Goal: Contribute content

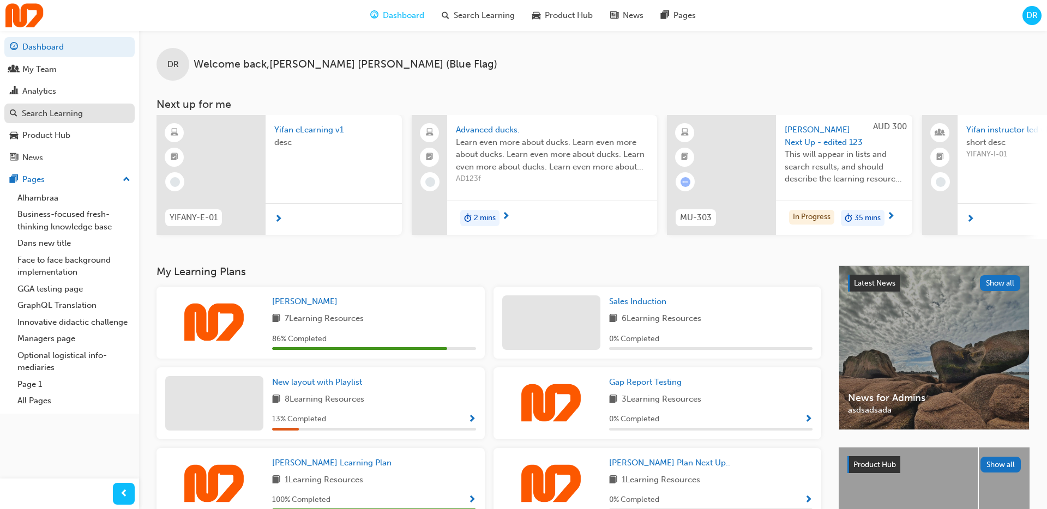
click at [90, 119] on div "Search Learning" at bounding box center [69, 114] width 119 height 14
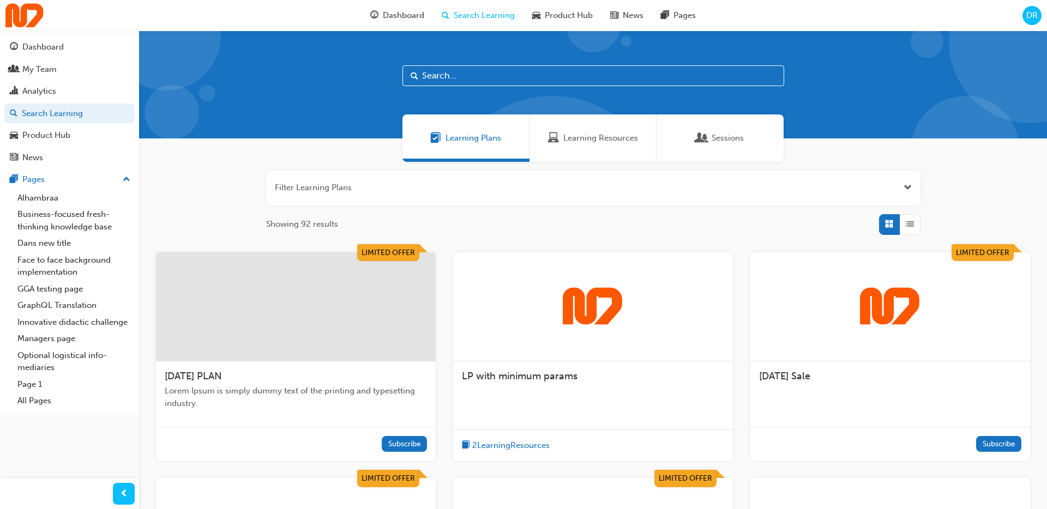
click at [621, 317] on img at bounding box center [593, 306] width 60 height 39
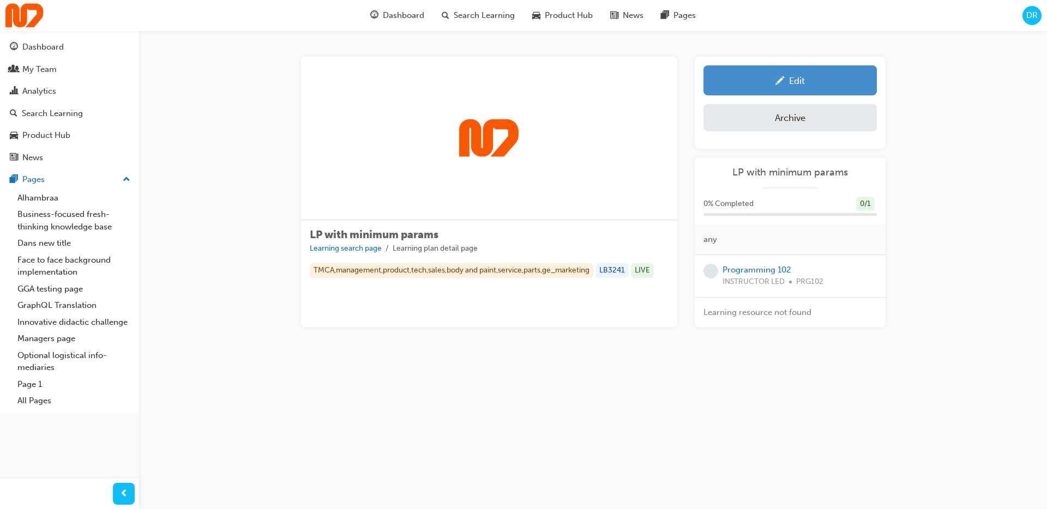
click at [846, 83] on div "Edit" at bounding box center [789, 81] width 157 height 14
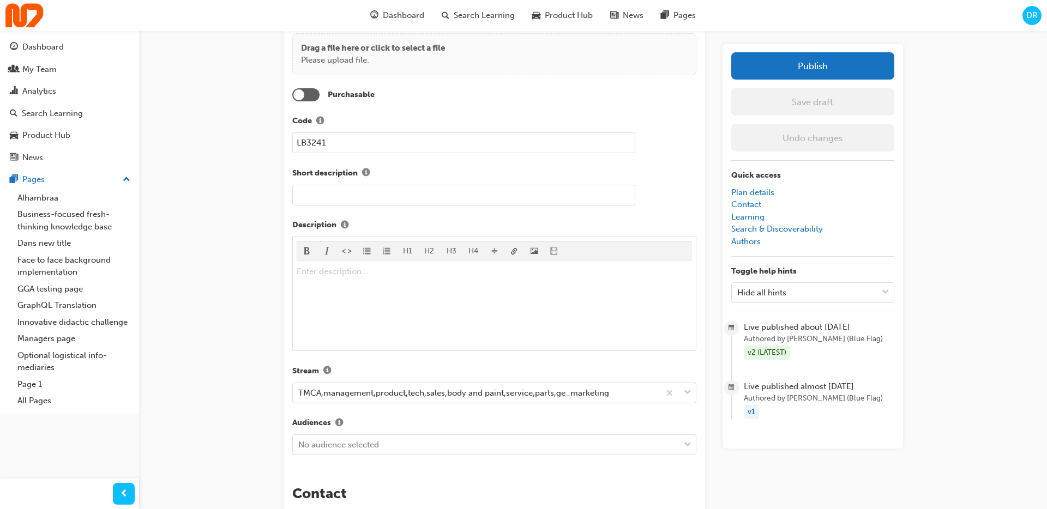
scroll to position [214, 0]
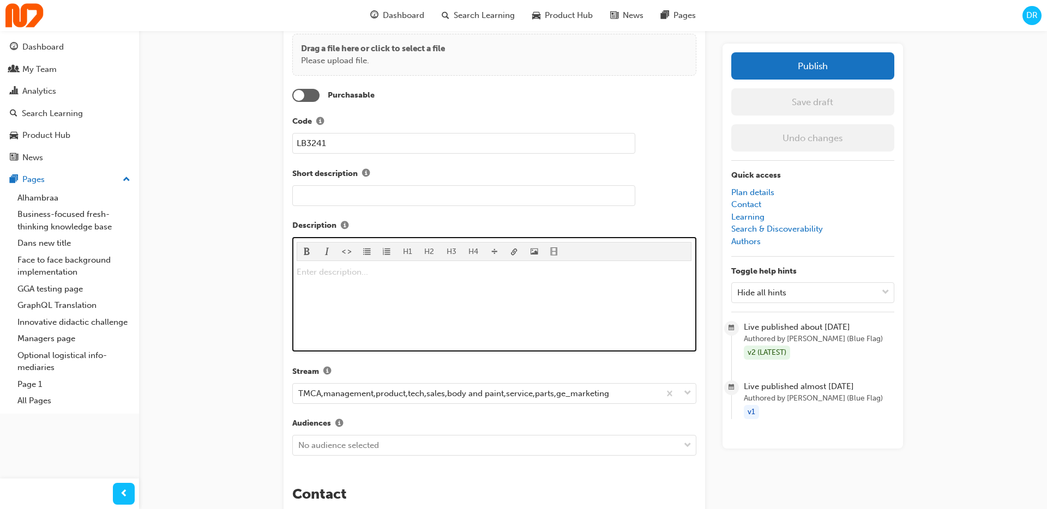
click at [406, 279] on div "Enter description... ﻿" at bounding box center [494, 306] width 395 height 82
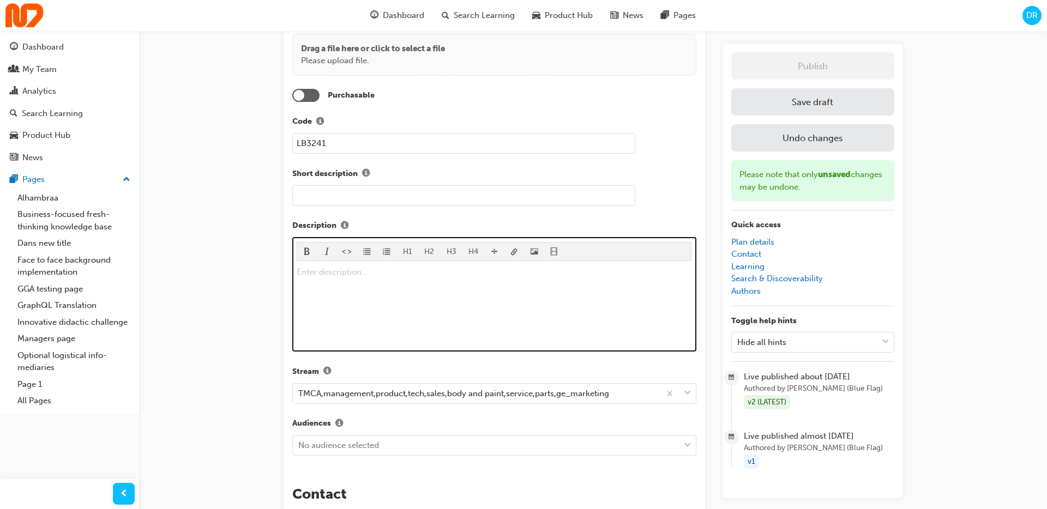
click at [407, 249] on button "H1" at bounding box center [408, 252] width 22 height 18
click at [429, 254] on button "H2" at bounding box center [429, 252] width 22 height 18
click at [343, 254] on span "format_monospace-icon" at bounding box center [347, 252] width 8 height 9
click at [384, 276] on h2 "Enter description... ﻿" at bounding box center [494, 273] width 395 height 17
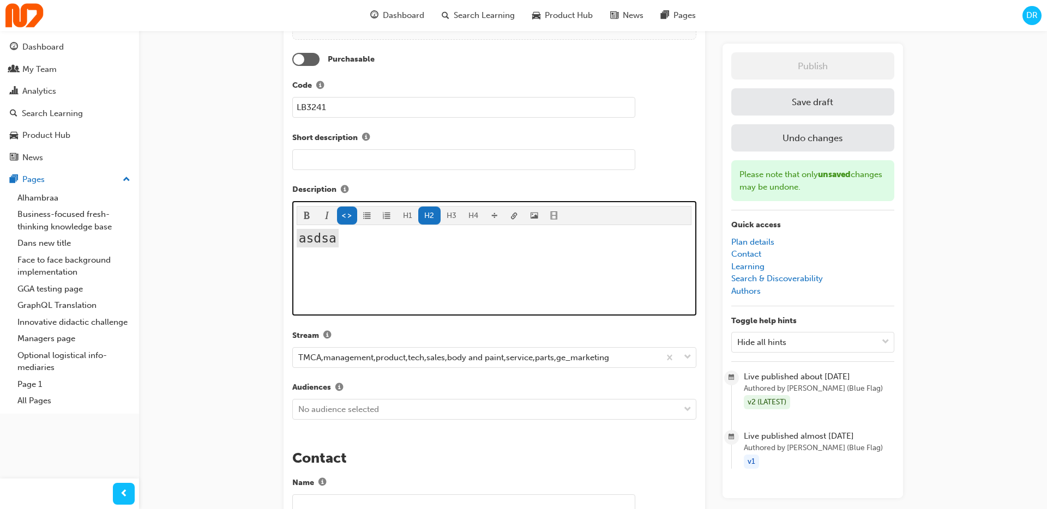
scroll to position [244, 0]
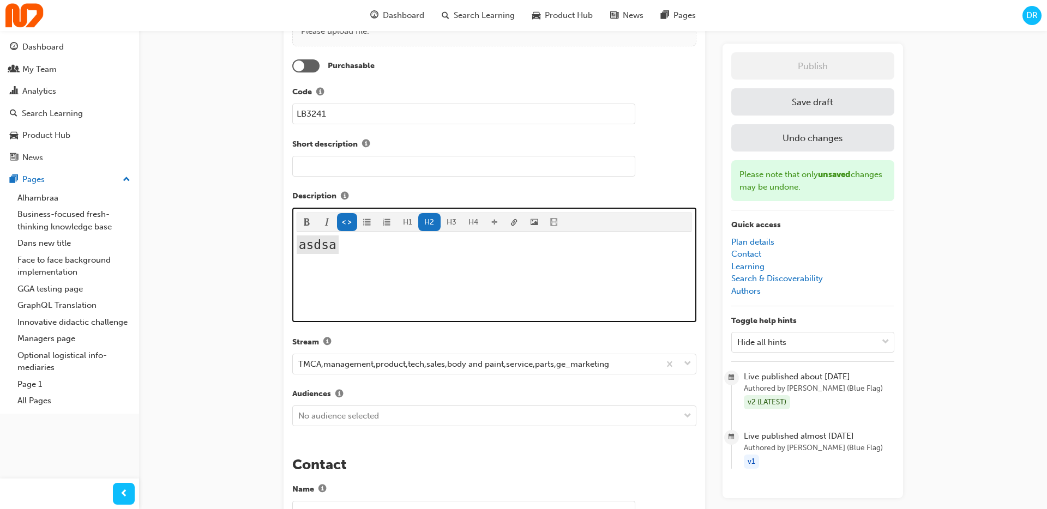
click at [394, 274] on div "asdsa" at bounding box center [494, 277] width 395 height 82
click at [387, 293] on div "Enter description... ﻿" at bounding box center [494, 277] width 395 height 82
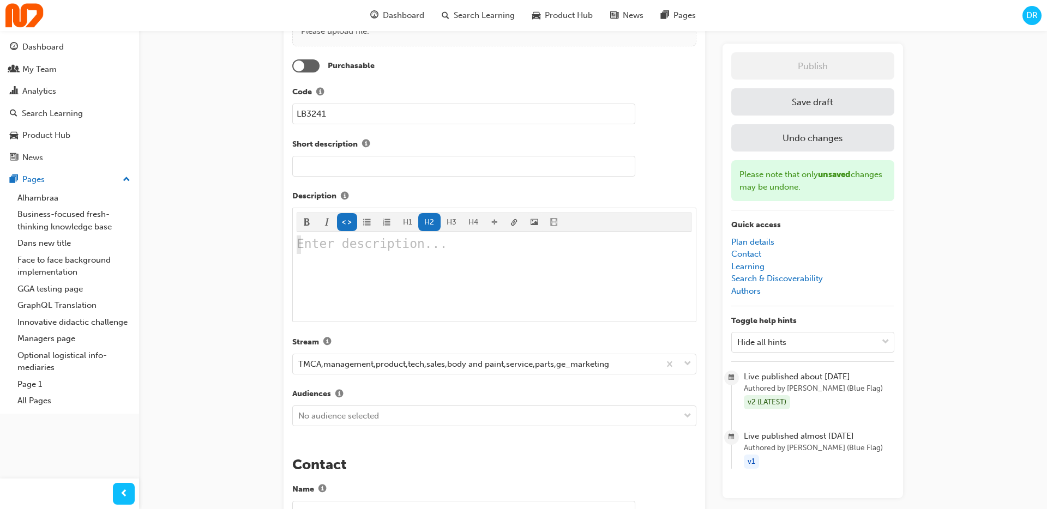
click at [536, 224] on body "Your version of Internet Explorer is outdated and not supported. Please upgrade…" at bounding box center [523, 10] width 1047 height 509
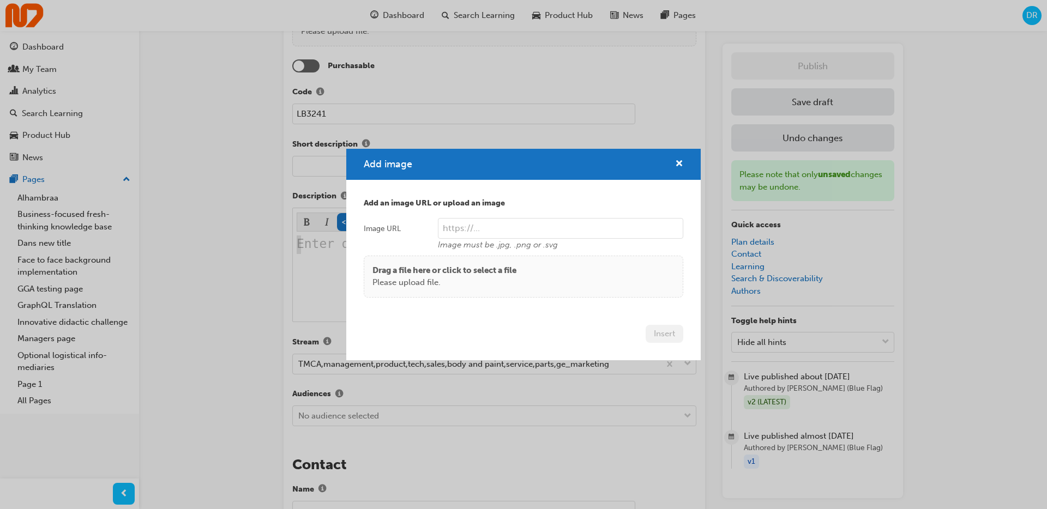
click at [533, 226] on input "Image URL Image must be .jpg, .png or .svg" at bounding box center [560, 228] width 245 height 21
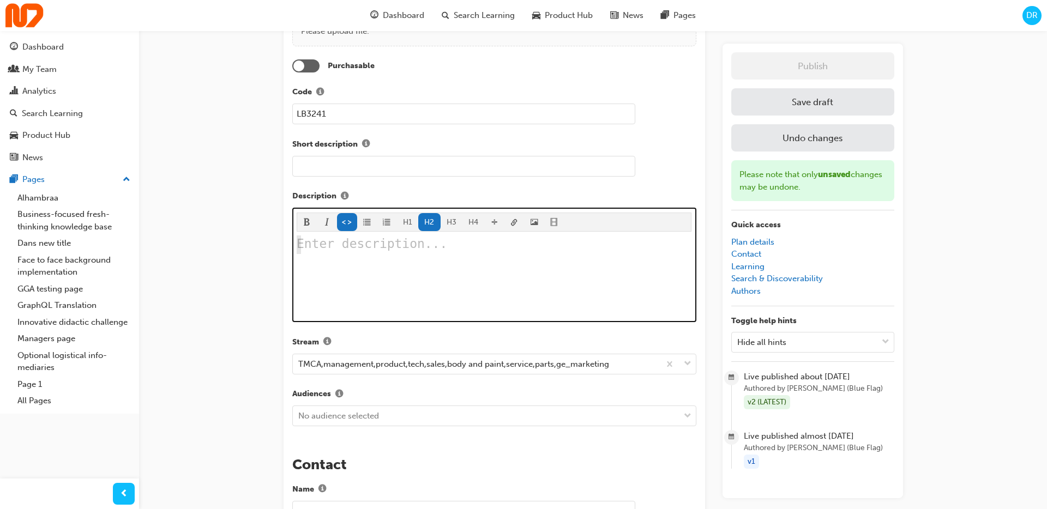
click at [506, 295] on div "Enter description... ﻿" at bounding box center [494, 277] width 395 height 82
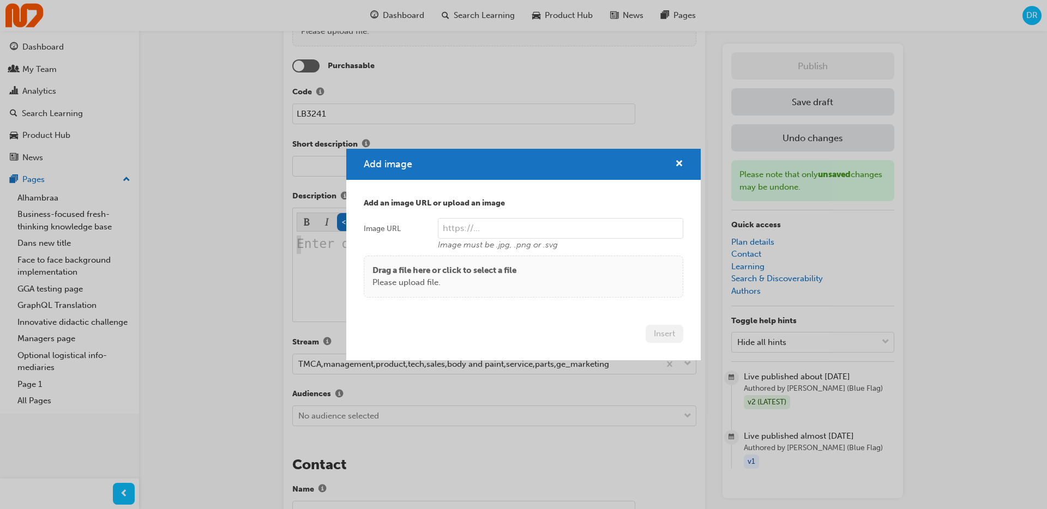
click at [534, 218] on body "Your version of Internet Explorer is outdated and not supported. Please upgrade…" at bounding box center [523, 10] width 1047 height 509
click at [512, 225] on input "Image URL Image must be .jpg, .png or .svg" at bounding box center [560, 228] width 245 height 21
click at [455, 281] on p "Please upload file." at bounding box center [444, 282] width 144 height 13
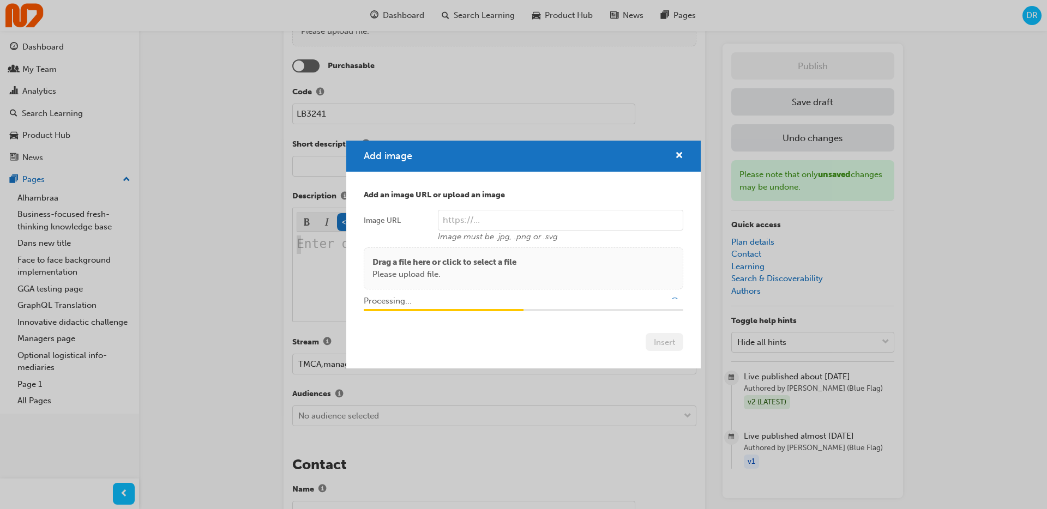
click at [553, 236] on span "Image must be .jpg, .png or .svg" at bounding box center [498, 237] width 120 height 10
click at [553, 231] on input "Image URL Image must be .jpg, .png or .svg" at bounding box center [560, 220] width 245 height 21
click at [553, 236] on span "Image must be .jpg, .png or .svg" at bounding box center [498, 237] width 120 height 10
click at [553, 231] on input "Image URL Image must be .jpg, .png or .svg" at bounding box center [560, 220] width 245 height 21
click at [553, 236] on span "Image must be .jpg, .png or .svg" at bounding box center [498, 237] width 120 height 10
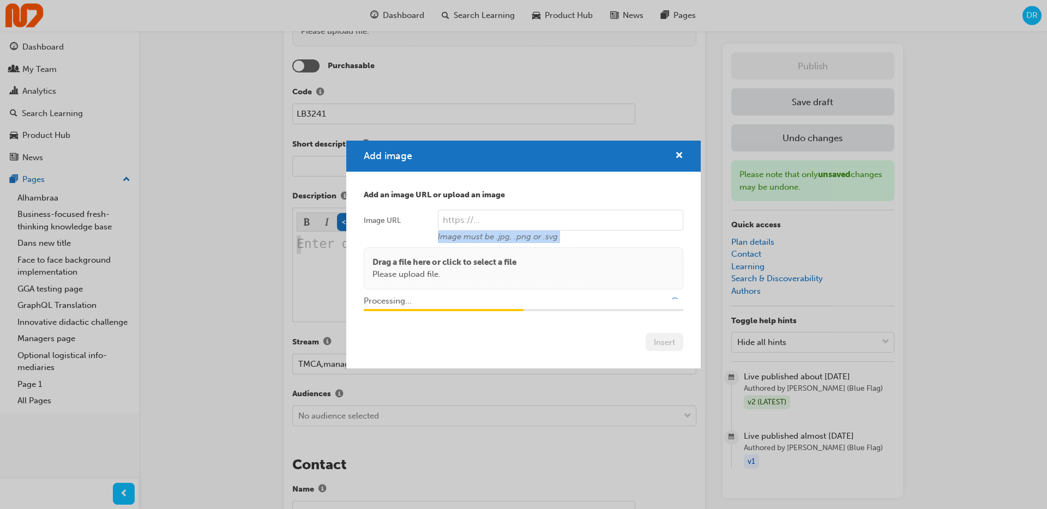
click at [553, 231] on input "Image URL Image must be .jpg, .png or .svg" at bounding box center [560, 220] width 245 height 21
type input "/upload/8c9a2802-4cb1-4212-870a-8d37ebecd52e.jpeg"
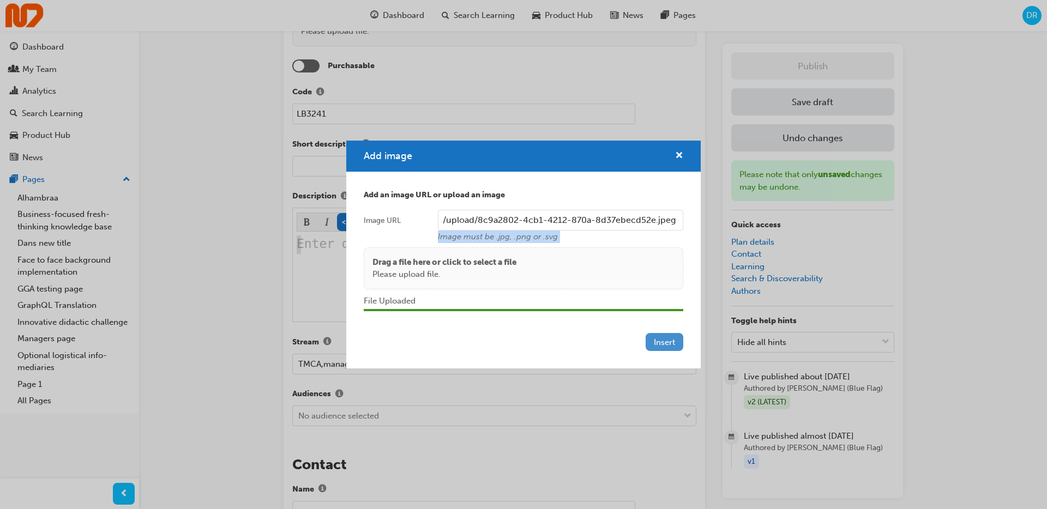
click at [667, 345] on button "Insert" at bounding box center [664, 342] width 38 height 18
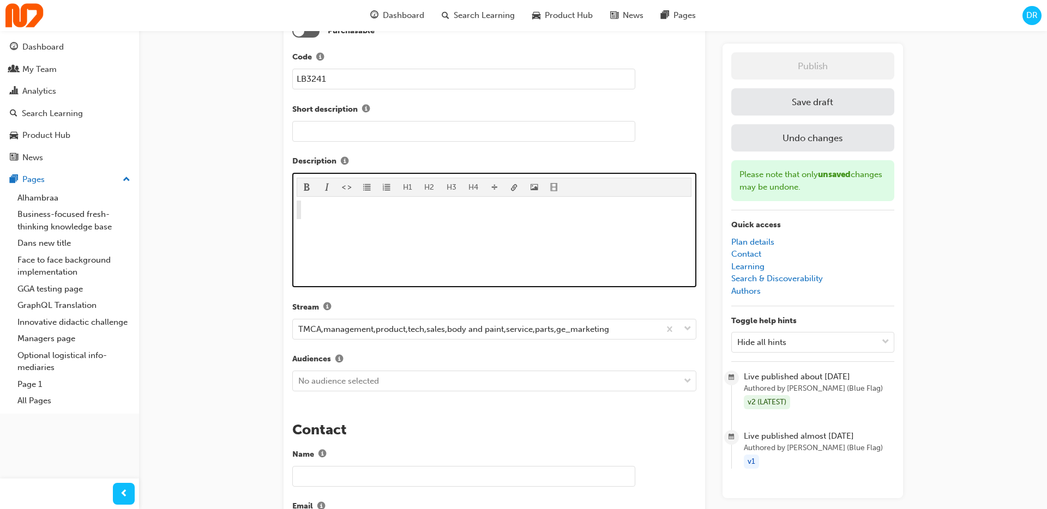
click at [515, 245] on div at bounding box center [494, 241] width 395 height 13
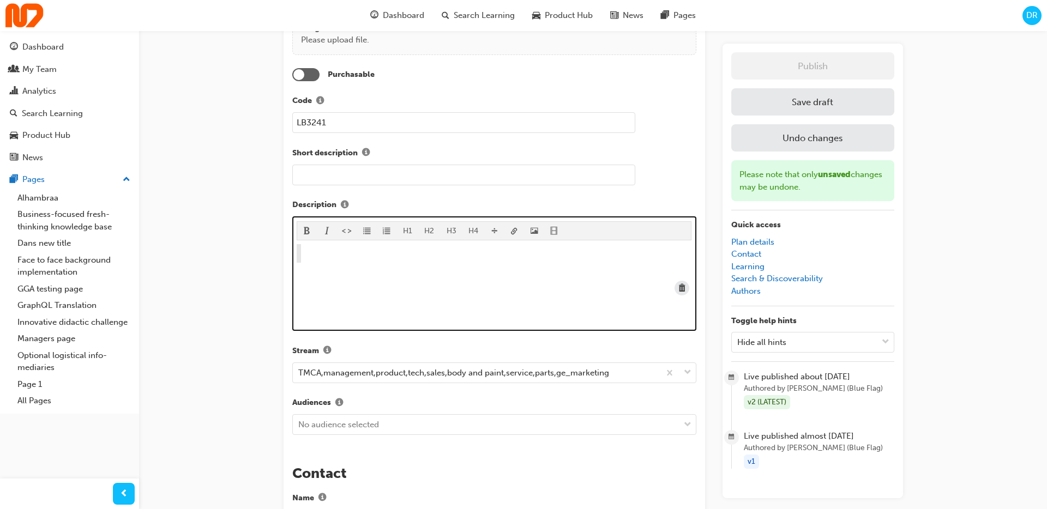
scroll to position [240, 0]
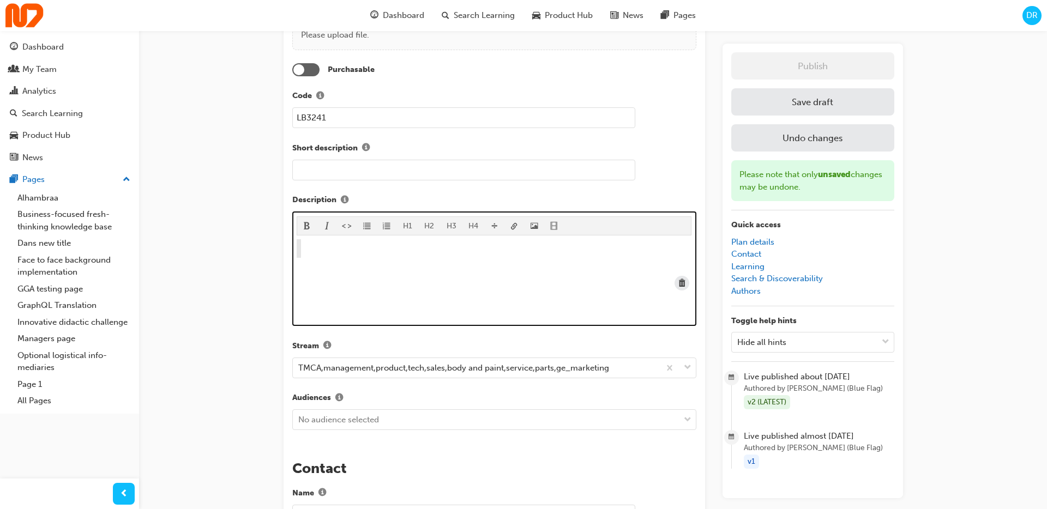
click at [514, 248] on h2 "﻿" at bounding box center [494, 248] width 395 height 17
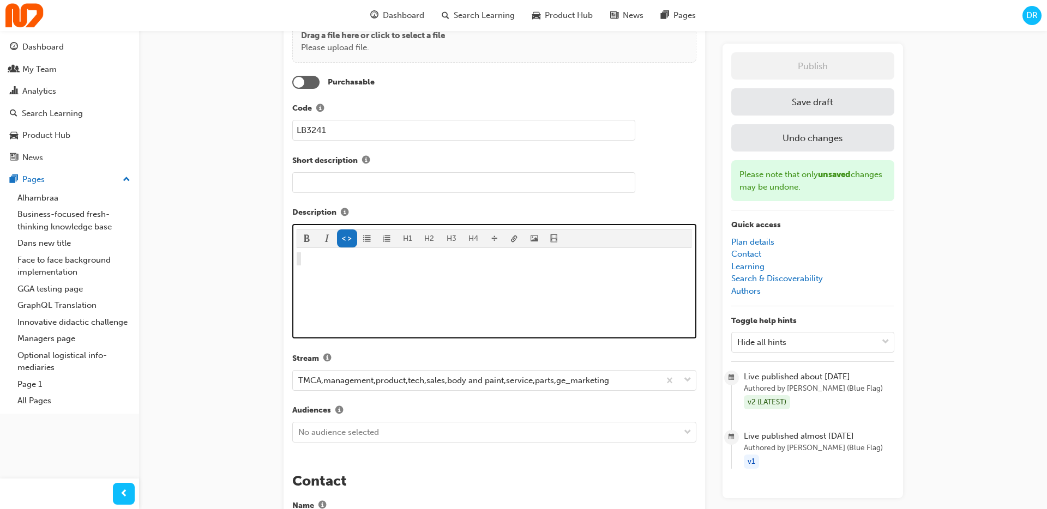
click at [418, 225] on div "H1 H2 H3 H4 ﻿ ﻿ ﻿" at bounding box center [494, 281] width 404 height 114
click at [408, 235] on div "H1 H2 H3 H4 ﻿ ﻿ ﻿" at bounding box center [494, 281] width 395 height 105
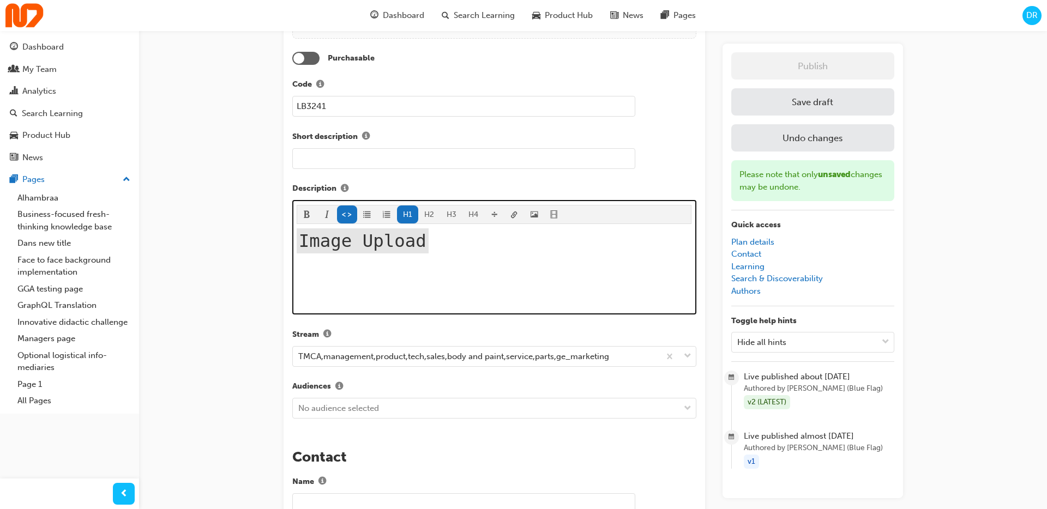
click at [486, 243] on h1 "Image Upload" at bounding box center [494, 240] width 395 height 25
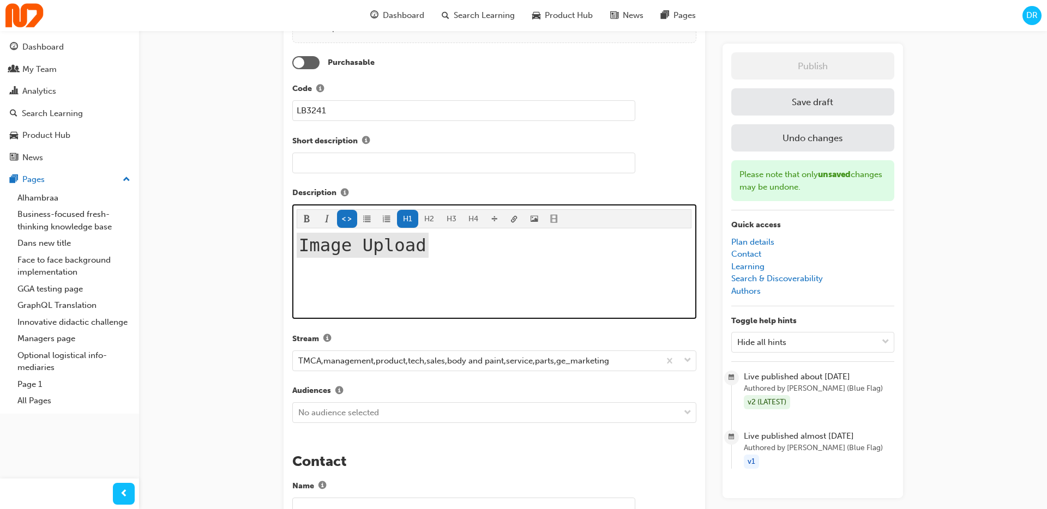
click at [486, 243] on h1 "Image Upload" at bounding box center [494, 245] width 395 height 25
click at [486, 243] on h1 "Image Upload" at bounding box center [494, 246] width 395 height 25
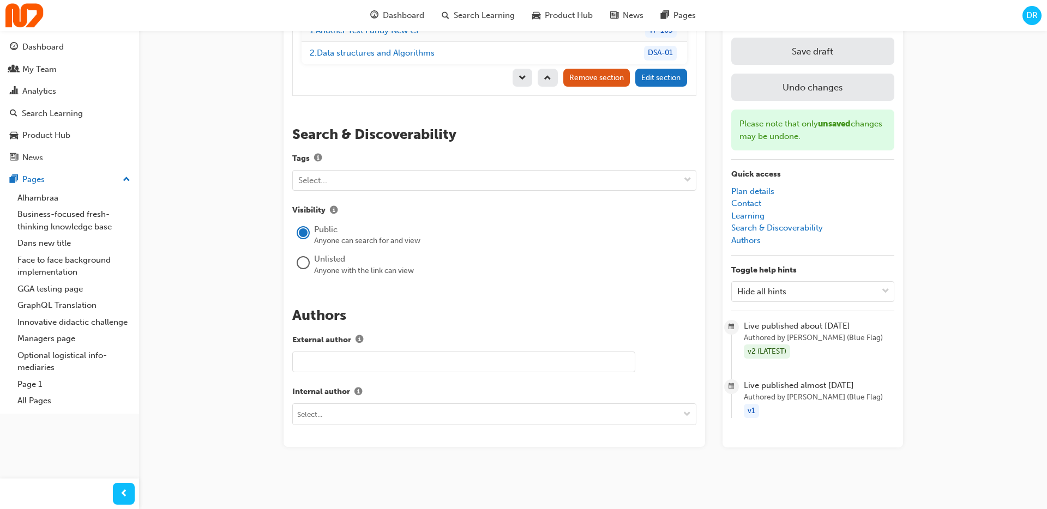
scroll to position [1337, 0]
click at [781, 65] on button "Save draft" at bounding box center [812, 51] width 163 height 27
